Goal: Information Seeking & Learning: Find specific fact

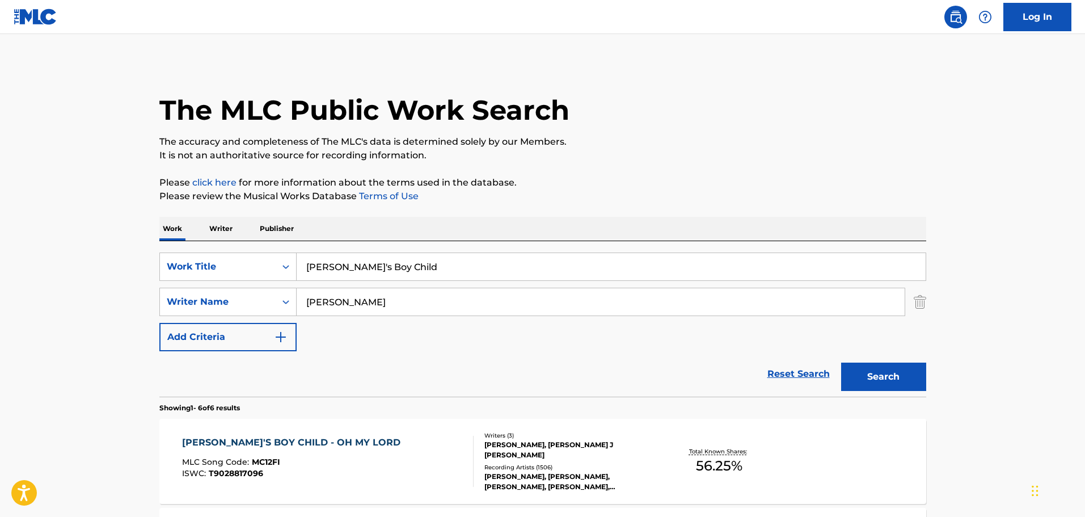
drag, startPoint x: 470, startPoint y: 259, endPoint x: 243, endPoint y: 248, distance: 227.1
click at [243, 248] on div "SearchWithCriteria19afda0a-3978-405e-bfcf-7b2d7ba0306c Work Title [PERSON_NAME]…" at bounding box center [542, 318] width 767 height 155
paste input "Save A Little Sunbeam (For A Rainy, Rainy Day)"
type input "Save A Little Sunbeam (For A Rainy, Rainy Day)"
drag, startPoint x: 433, startPoint y: 301, endPoint x: 230, endPoint y: 301, distance: 202.5
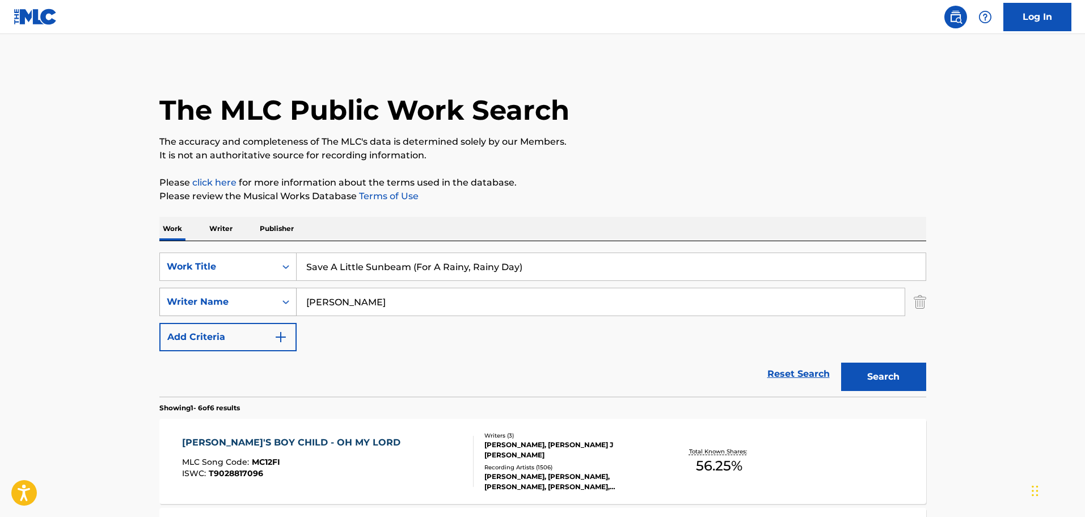
click at [230, 301] on div "SearchWithCriteria7610bede-27a3-48e7-b31a-4c6901c78446 Writer Name [PERSON_NAME]" at bounding box center [542, 302] width 767 height 28
click at [877, 377] on button "Search" at bounding box center [883, 376] width 85 height 28
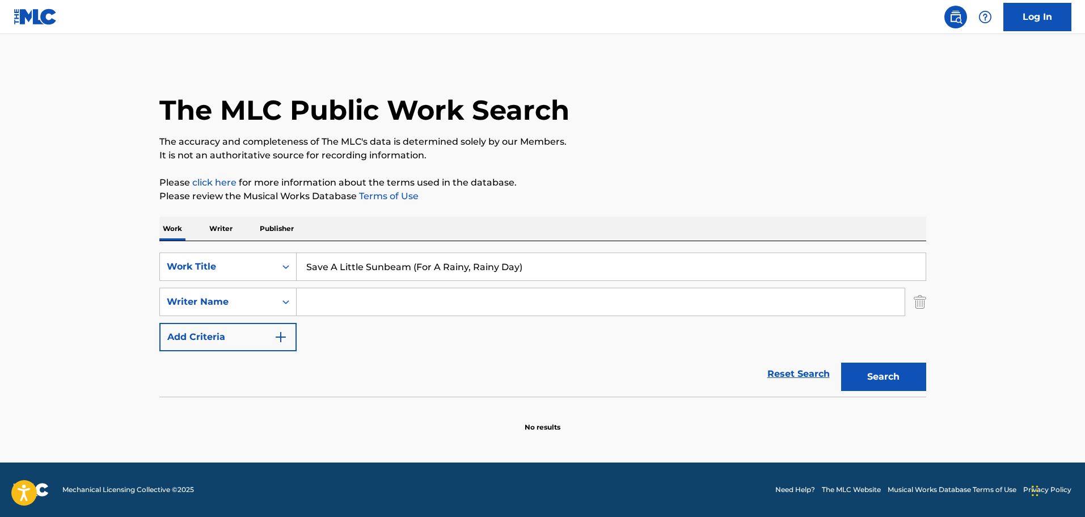
drag, startPoint x: 410, startPoint y: 266, endPoint x: 593, endPoint y: 267, distance: 183.2
click at [593, 267] on input "Save A Little Sunbeam (For A Rainy, Rainy Day)" at bounding box center [611, 266] width 629 height 27
type input "Save A Little Sunbeam"
click at [841, 362] on button "Search" at bounding box center [883, 376] width 85 height 28
click at [878, 375] on button "Search" at bounding box center [883, 376] width 85 height 28
